Goal: Task Accomplishment & Management: Manage account settings

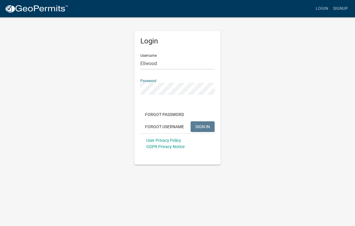
scroll to position [39, 0]
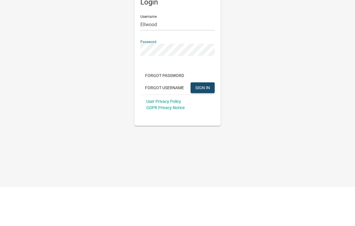
click at [203, 124] on span "SIGN IN" at bounding box center [202, 126] width 15 height 5
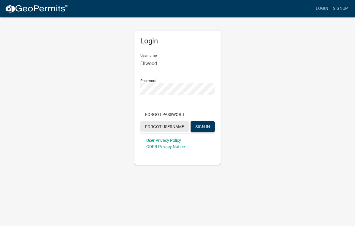
click at [172, 128] on button "Forgot Username" at bounding box center [164, 126] width 48 height 11
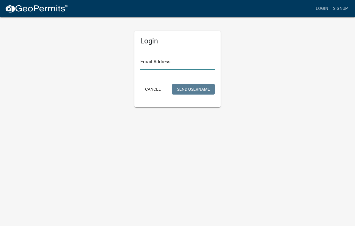
click at [161, 62] on input "Email Address" at bounding box center [177, 63] width 74 height 12
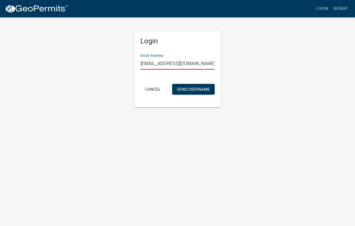
type input "[EMAIL_ADDRESS][DOMAIN_NAME]"
click at [198, 90] on button "Send Username" at bounding box center [193, 89] width 43 height 11
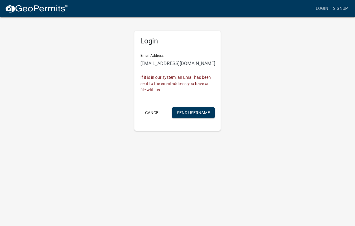
click at [201, 113] on button "Send Username" at bounding box center [193, 112] width 43 height 11
click at [158, 110] on button "Cancel" at bounding box center [152, 112] width 25 height 11
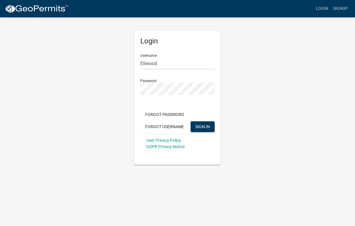
click at [176, 124] on button "Forgot Username" at bounding box center [164, 126] width 48 height 11
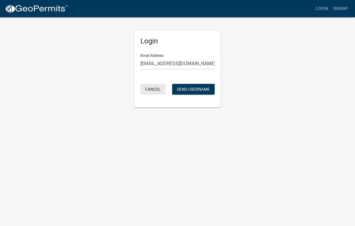
click at [158, 90] on button "Cancel" at bounding box center [152, 89] width 25 height 11
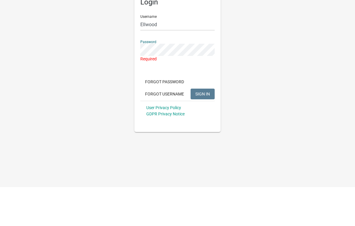
click at [170, 115] on button "Forgot Password" at bounding box center [164, 120] width 48 height 11
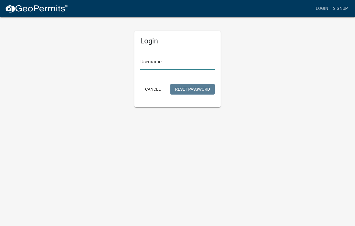
click at [162, 59] on input "Username" at bounding box center [177, 63] width 74 height 12
type input "Ellwood"
click at [193, 86] on button "Reset Password" at bounding box center [192, 89] width 44 height 11
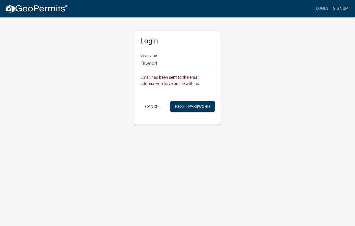
click at [153, 106] on button "Cancel" at bounding box center [152, 106] width 25 height 11
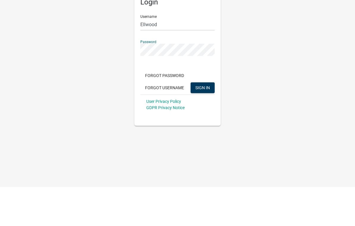
click at [204, 121] on button "SIGN IN" at bounding box center [203, 126] width 24 height 11
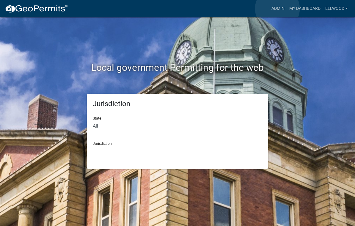
click at [278, 9] on link "Admin" at bounding box center [278, 8] width 18 height 11
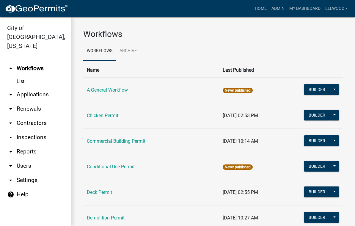
click at [135, 149] on td "Commercial Building Permit" at bounding box center [151, 142] width 136 height 26
click at [137, 143] on link "Commercial Building Permit" at bounding box center [116, 141] width 59 height 6
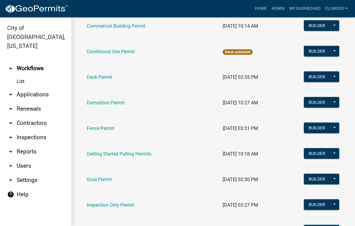
scroll to position [122, 0]
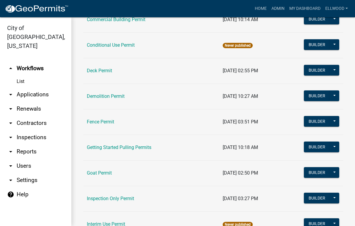
click at [109, 124] on link "Fence Permit" at bounding box center [100, 122] width 27 height 6
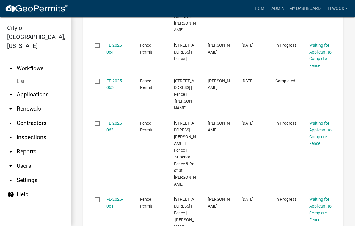
scroll to position [662, 0]
click at [113, 81] on link "FE-2025-065" at bounding box center [114, 84] width 17 height 12
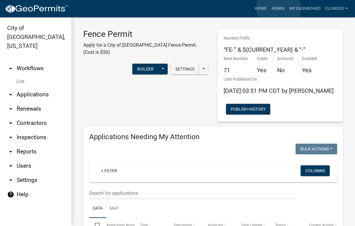
click at [279, 8] on link "Admin" at bounding box center [278, 8] width 18 height 11
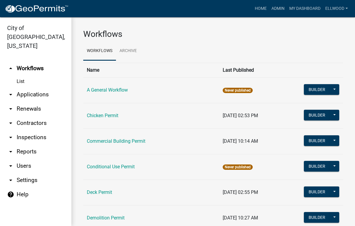
click at [133, 142] on link "Commercial Building Permit" at bounding box center [116, 141] width 59 height 6
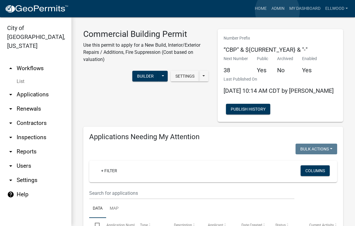
scroll to position [0, 0]
click at [278, 11] on link "Admin" at bounding box center [278, 8] width 18 height 11
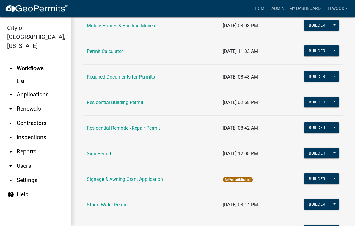
scroll to position [397, 0]
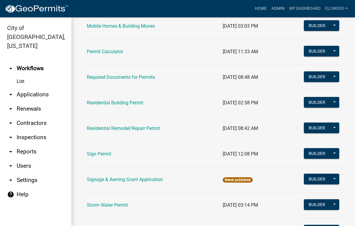
click at [126, 101] on link "Residential Building Permit" at bounding box center [115, 103] width 57 height 6
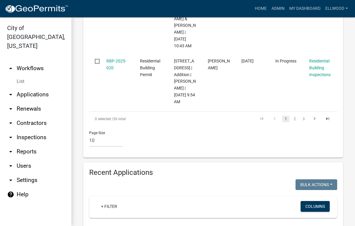
scroll to position [812, 0]
